Goal: Check status: Check status

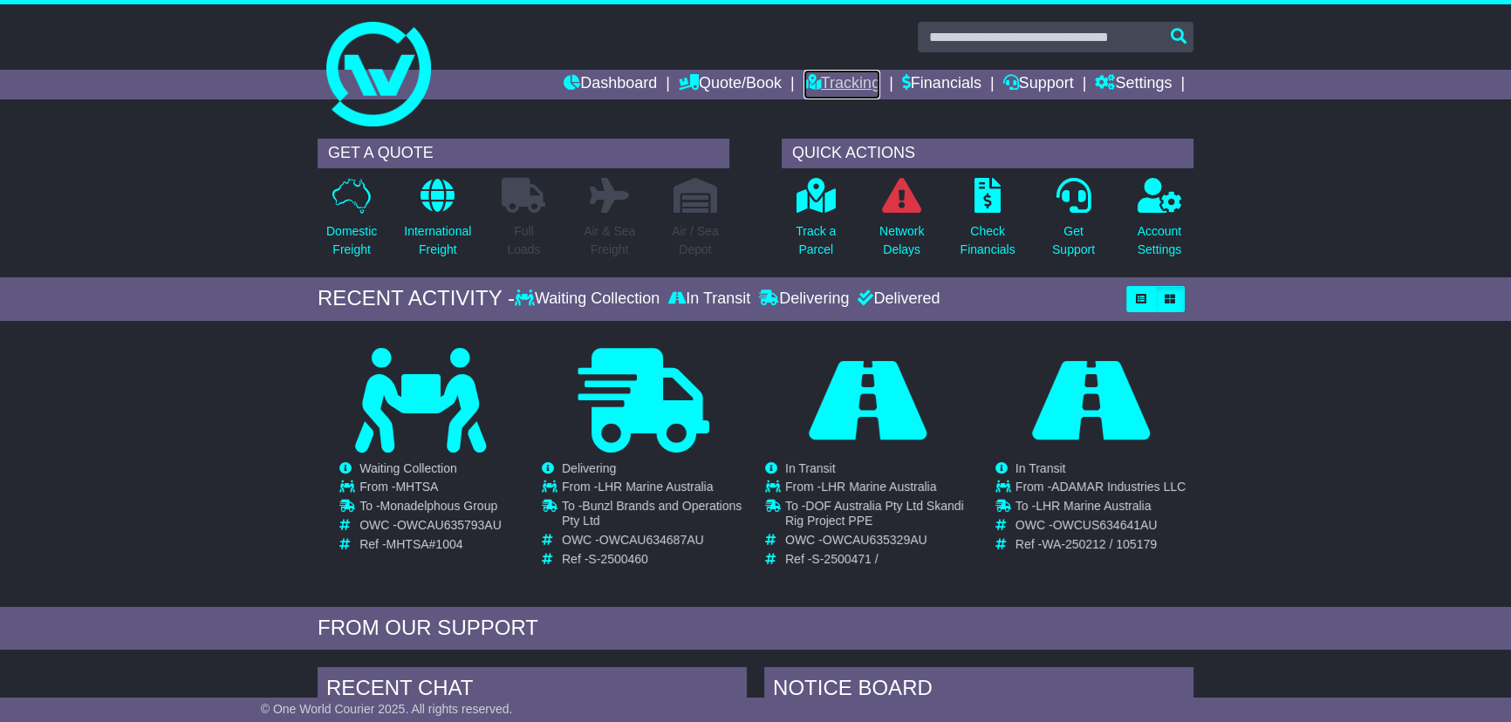
click at [809, 83] on link "Tracking" at bounding box center [841, 85] width 77 height 30
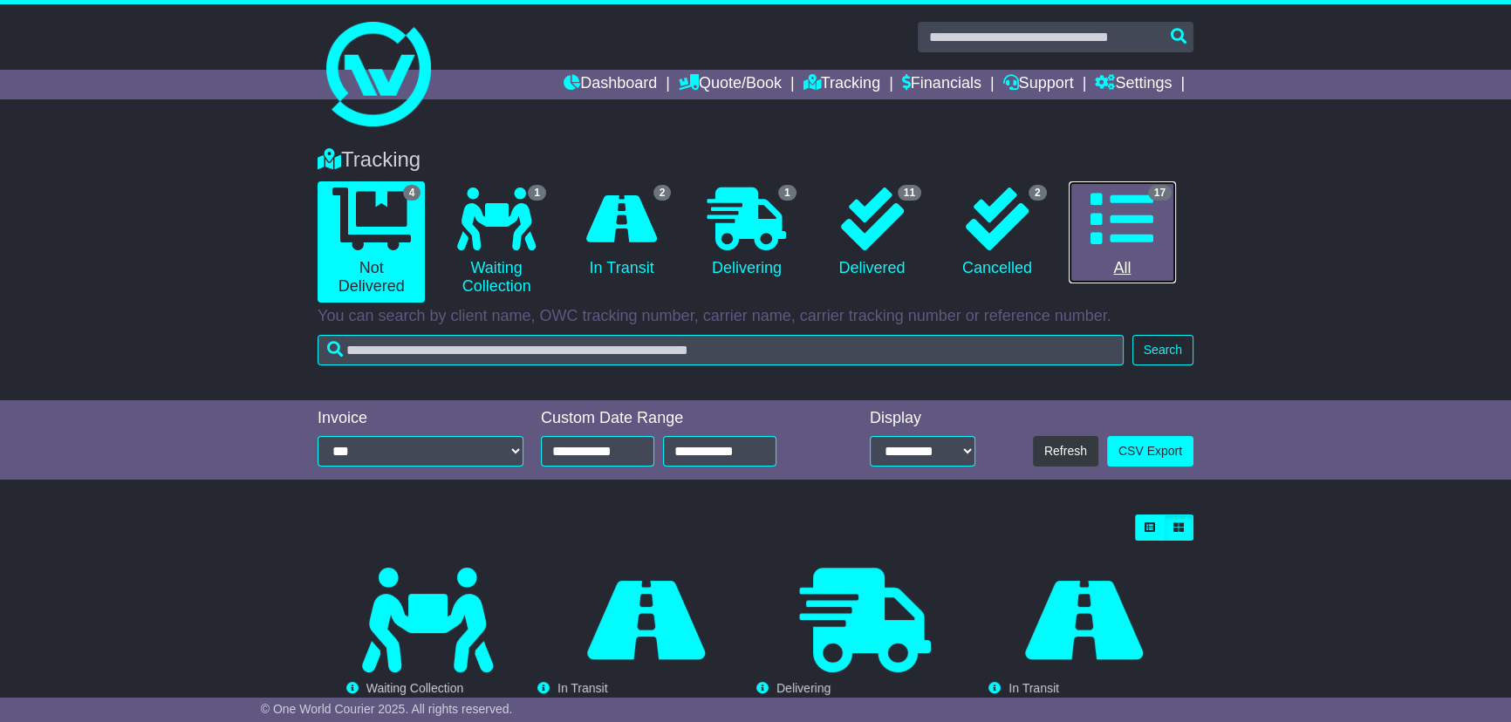
click at [1129, 264] on link "17 All" at bounding box center [1121, 232] width 107 height 103
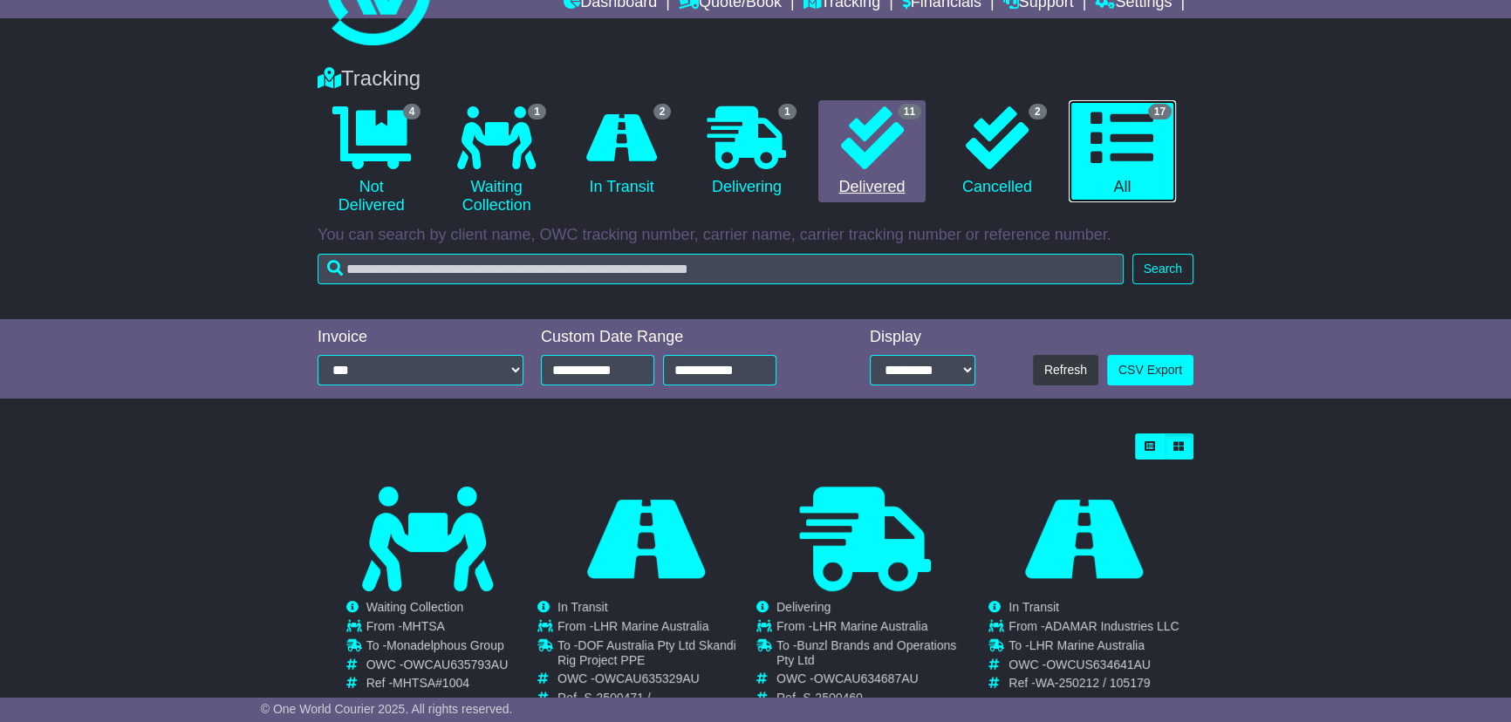
scroll to position [237, 0]
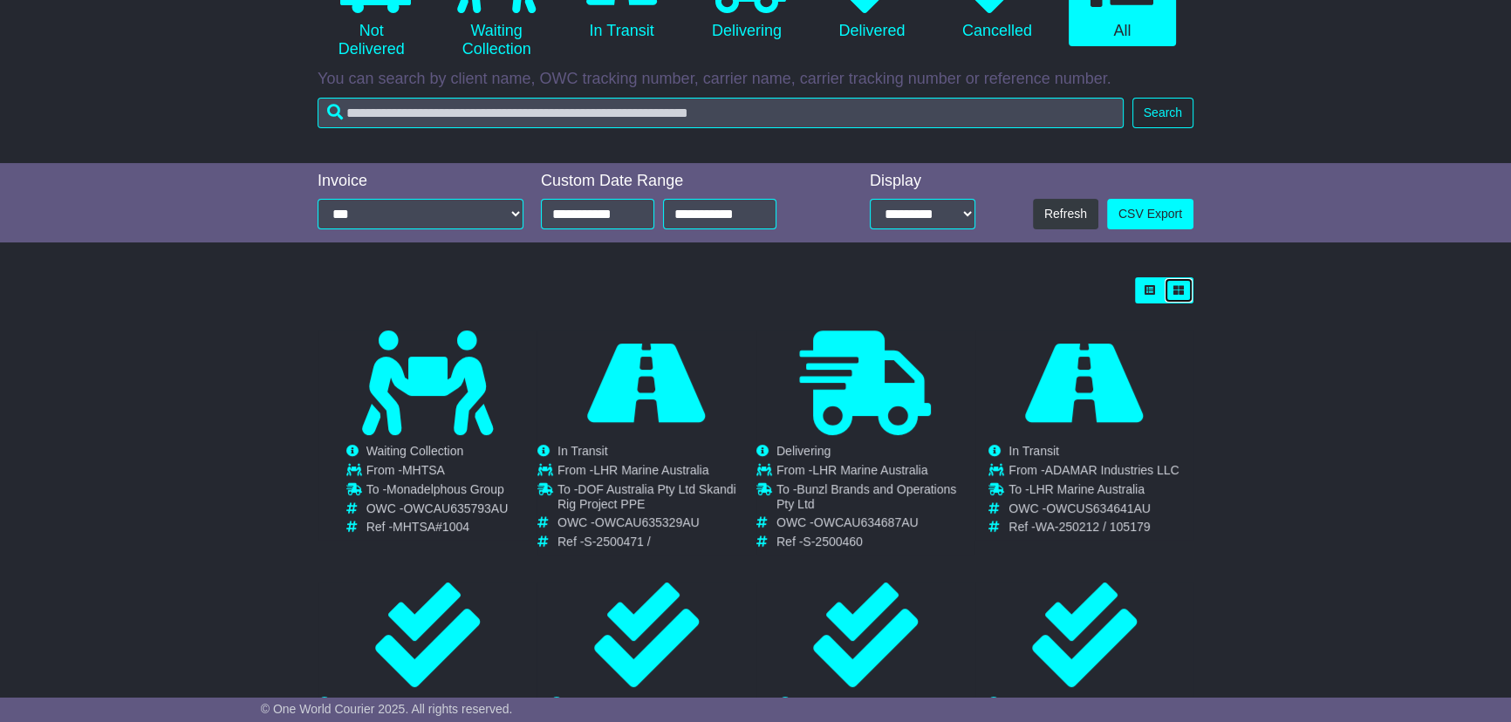
click at [1180, 297] on button "button" at bounding box center [1178, 290] width 30 height 26
click at [1149, 291] on icon "button" at bounding box center [1149, 290] width 10 height 10
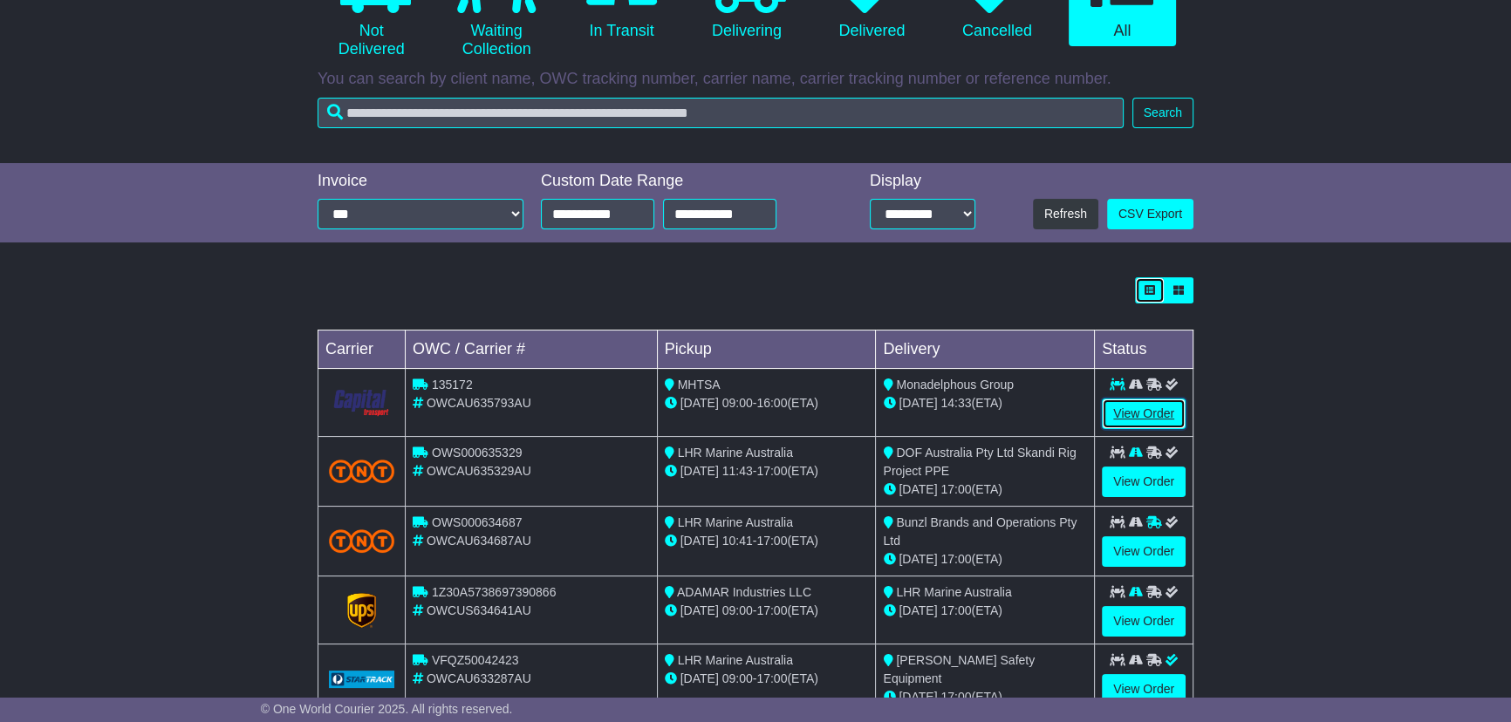
click at [1156, 406] on link "View Order" at bounding box center [1144, 414] width 84 height 31
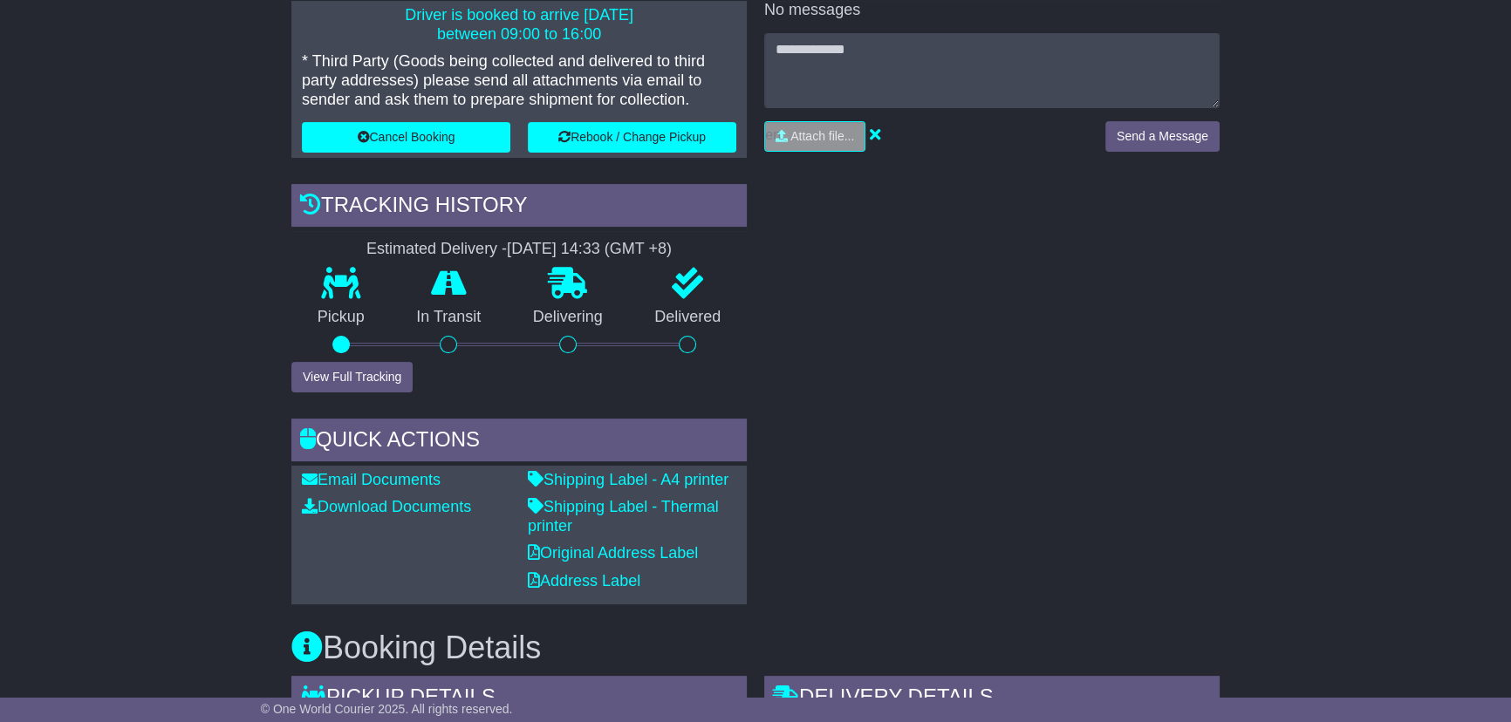
scroll to position [475, 0]
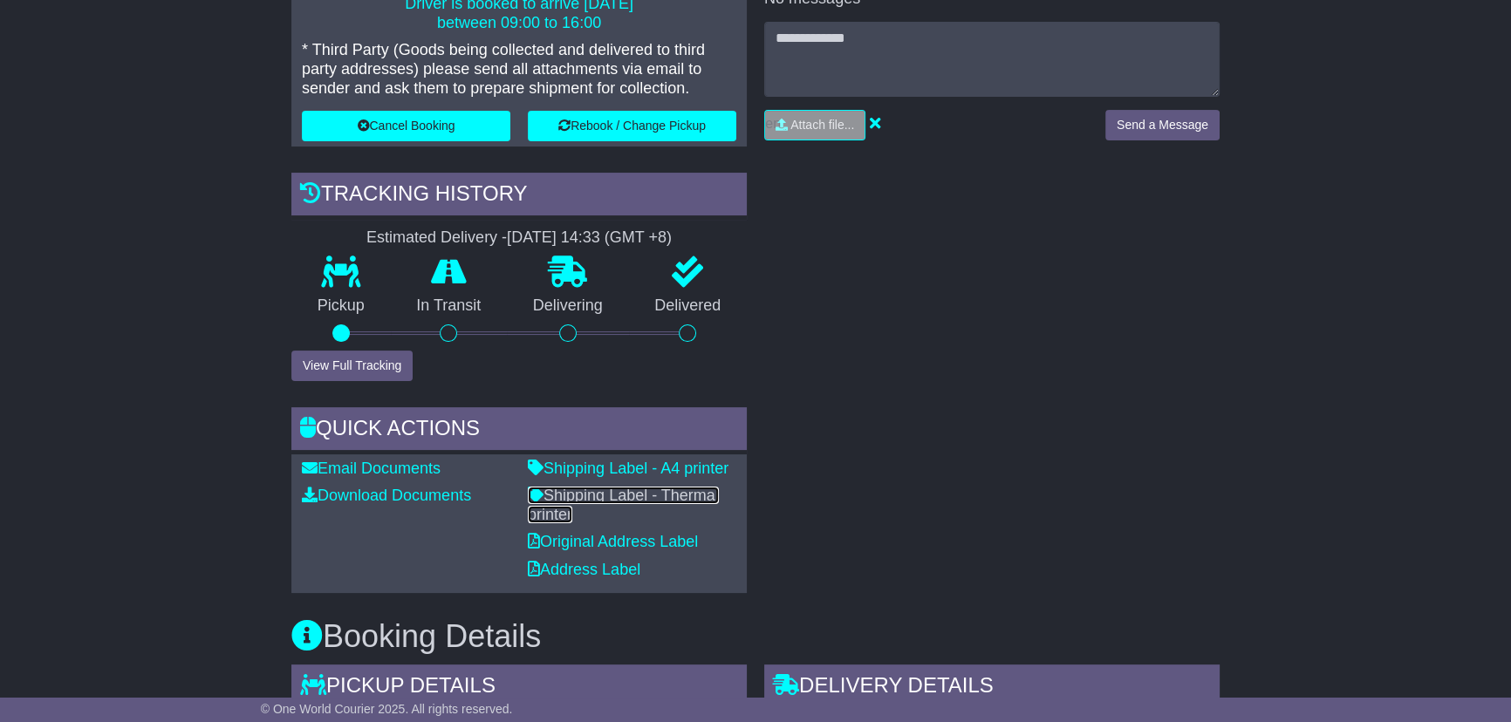
click at [576, 491] on link "Shipping Label - Thermal printer" at bounding box center [623, 505] width 191 height 37
